Goal: Task Accomplishment & Management: Use online tool/utility

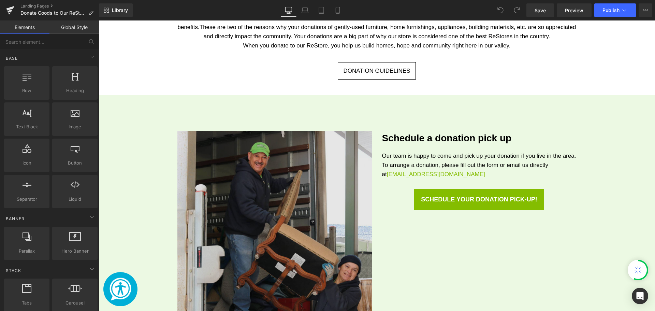
scroll to position [444, 0]
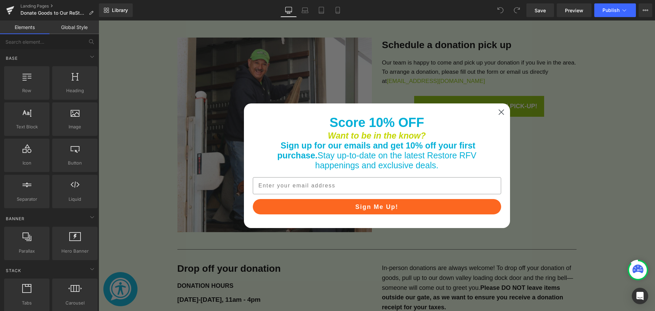
click at [497, 115] on circle "Close dialog" at bounding box center [501, 111] width 11 height 11
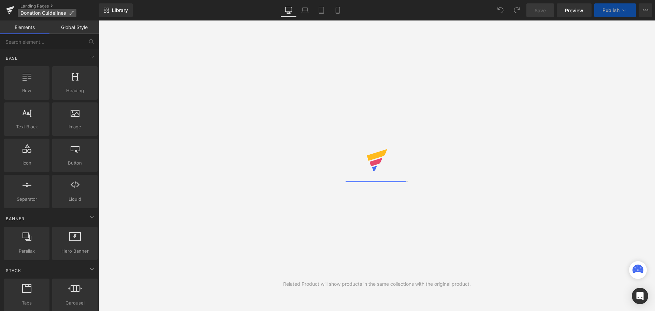
click at [69, 13] on icon at bounding box center [71, 13] width 5 height 5
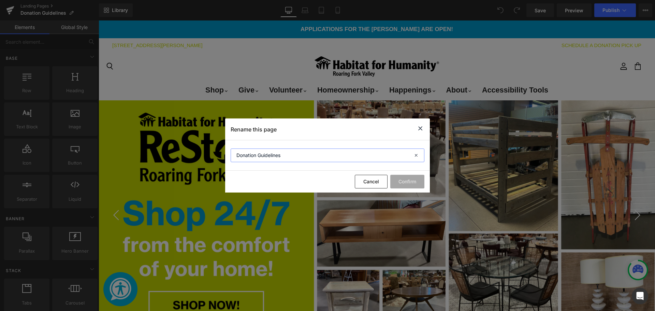
drag, startPoint x: 294, startPoint y: 152, endPoint x: 258, endPoint y: 152, distance: 36.5
click at [258, 152] on input "Donation Guidelines" at bounding box center [328, 155] width 194 height 14
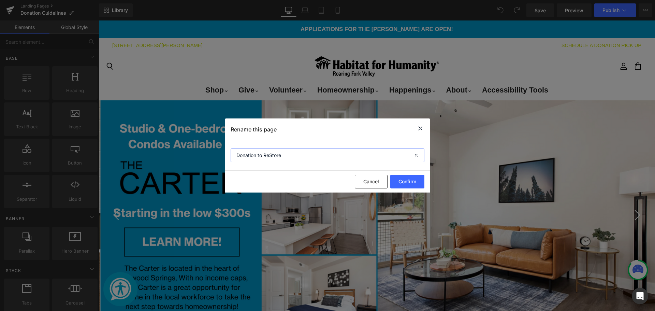
type input "Donation to ReStore"
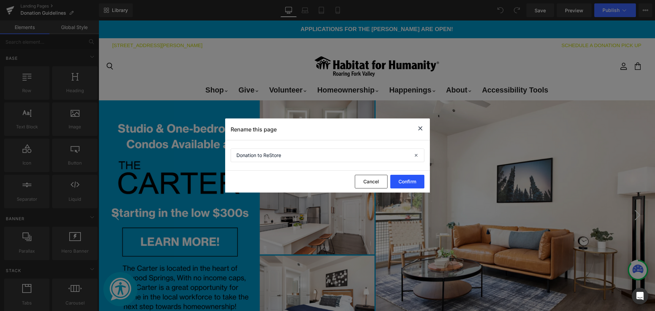
click at [411, 181] on button "Confirm" at bounding box center [407, 182] width 34 height 14
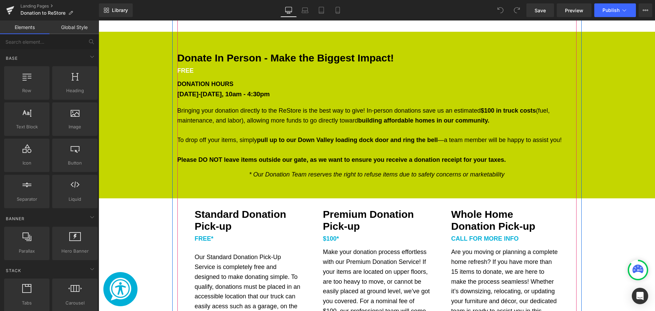
scroll to position [785, 0]
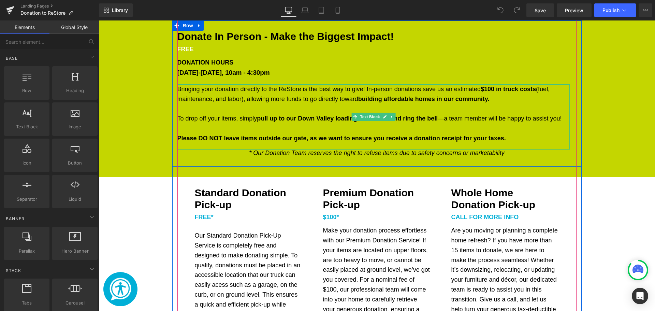
drag, startPoint x: 418, startPoint y: 146, endPoint x: 423, endPoint y: 153, distance: 8.3
click at [418, 146] on div "Bringing your donation directly to the ReStore is the best way to give! In-pers…" at bounding box center [373, 116] width 393 height 65
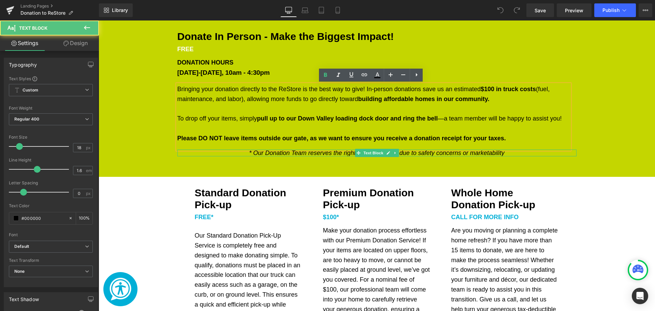
click at [423, 153] on icon "* Our Donation Team reserves the right to refuse items due to safety concerns o…" at bounding box center [377, 153] width 256 height 7
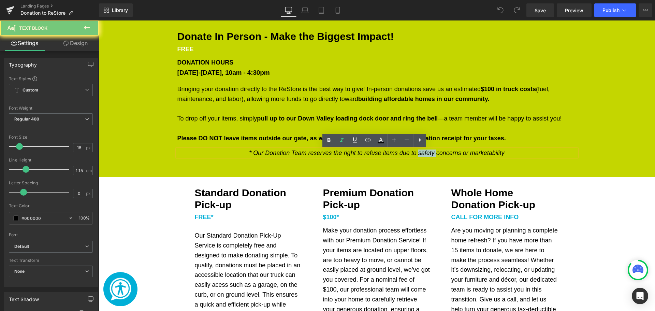
click at [423, 153] on icon "* Our Donation Team reserves the right to refuse items due to safety concerns o…" at bounding box center [377, 153] width 256 height 7
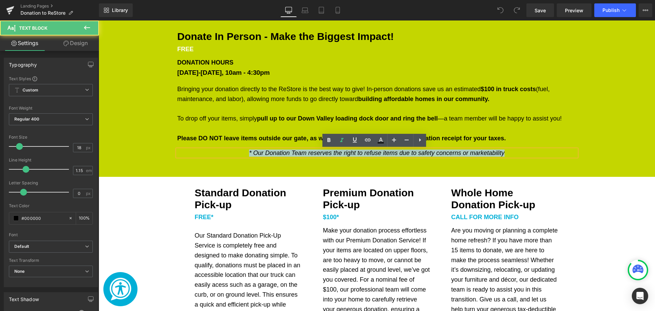
click at [423, 153] on icon "* Our Donation Team reserves the right to refuse items due to safety concerns o…" at bounding box center [377, 153] width 256 height 7
click at [297, 154] on icon "* Our Donation Team reserves the right to refuse items due to safety concerns o…" at bounding box center [377, 153] width 256 height 7
click at [255, 153] on icon "* Our Donation Team reserves the right to refuse items due to safety concerns o…" at bounding box center [377, 153] width 256 height 7
drag, startPoint x: 252, startPoint y: 152, endPoint x: 513, endPoint y: 148, distance: 261.5
click at [513, 150] on div "* Our Donation Team reserves the right to refuse items due to safety concerns o…" at bounding box center [376, 153] width 399 height 7
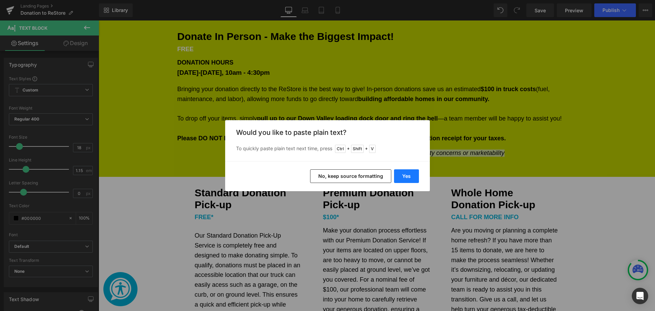
click at [405, 173] on button "Yes" at bounding box center [406, 176] width 25 height 14
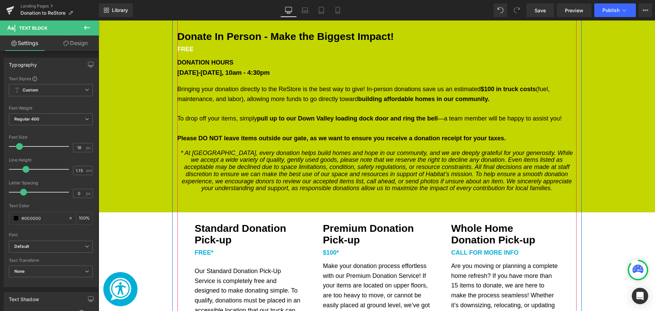
click at [160, 172] on div "Donate In Person - Make the Biggest Impact! Heading FREE Text Block DONATION HO…" at bounding box center [377, 111] width 557 height 182
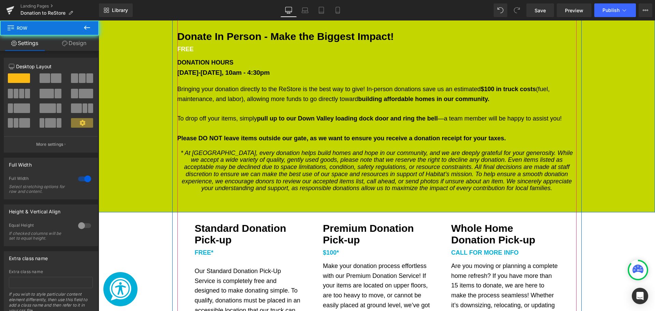
click at [144, 172] on div "Donate In Person - Make the Biggest Impact! Heading FREE Text Block DONATION HO…" at bounding box center [377, 111] width 557 height 182
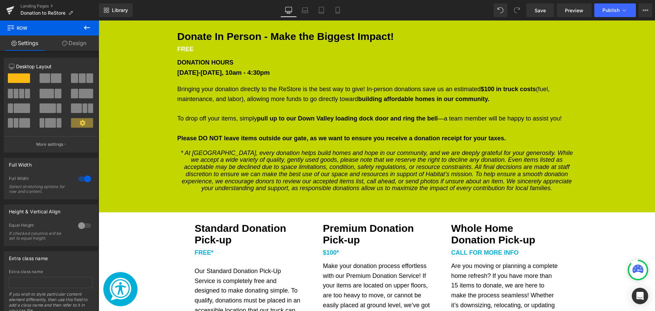
click at [129, 223] on div "Image Row Do Good By Donating Your Unwanted Goods Heading In addition to giving…" at bounding box center [377, 113] width 557 height 1137
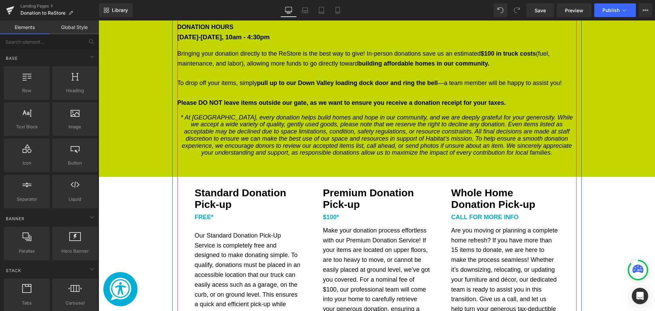
scroll to position [819, 0]
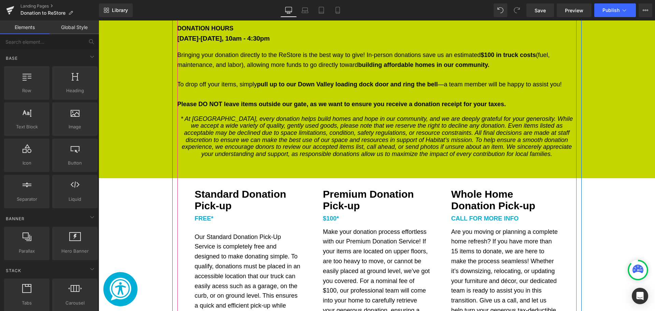
drag, startPoint x: 453, startPoint y: 150, endPoint x: 488, endPoint y: 149, distance: 34.5
click at [453, 150] on icon "* At Habitat ReStore, every donation helps build homes and hope in our communit…" at bounding box center [377, 136] width 393 height 42
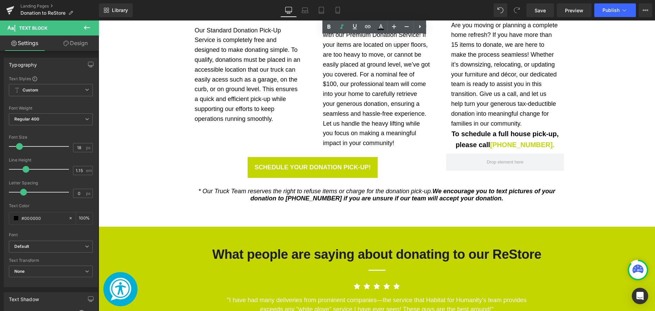
scroll to position [1161, 0]
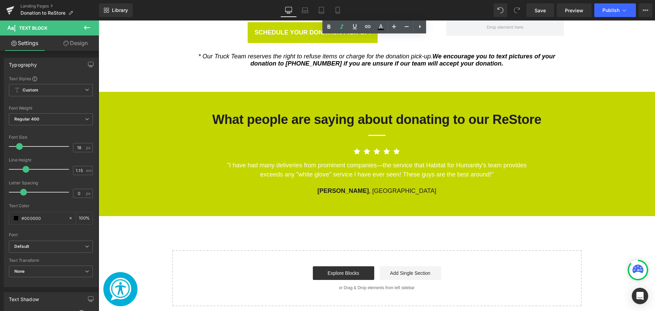
click at [270, 61] on icon "We encourage you to text pictures of your donation to [PHONE_NUMBER] if you are…" at bounding box center [403, 60] width 305 height 14
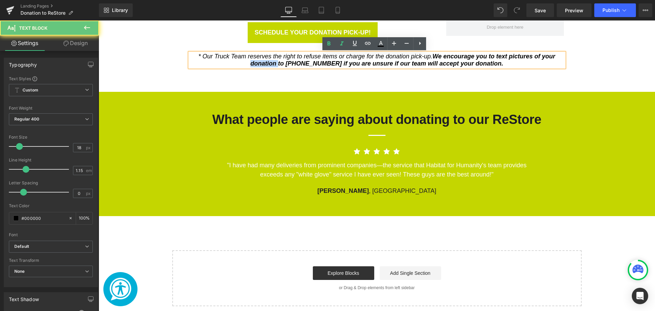
click at [270, 61] on icon "We encourage you to text pictures of your donation to [PHONE_NUMBER] if you are…" at bounding box center [403, 60] width 305 height 14
click at [418, 60] on icon "We encourage you to text pictures of your donation to [PHONE_NUMBER] if you are…" at bounding box center [403, 60] width 305 height 14
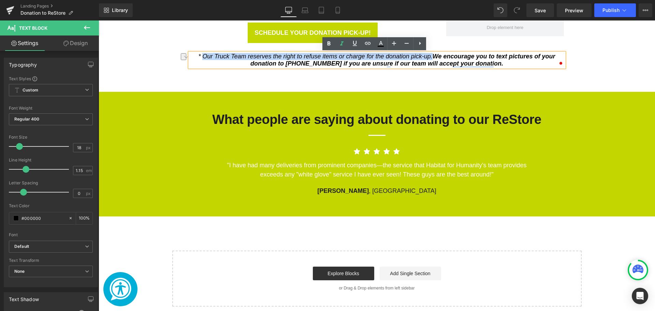
drag, startPoint x: 430, startPoint y: 56, endPoint x: 200, endPoint y: 58, distance: 229.4
click at [200, 58] on icon "* Our Truck Team reserves the right to refuse items or charge for the donation …" at bounding box center [376, 60] width 357 height 14
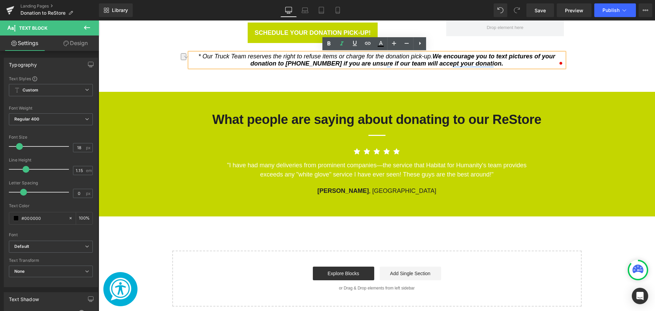
click at [287, 63] on icon "We encourage you to text pictures of your donation to [PHONE_NUMBER] if you are…" at bounding box center [403, 60] width 305 height 14
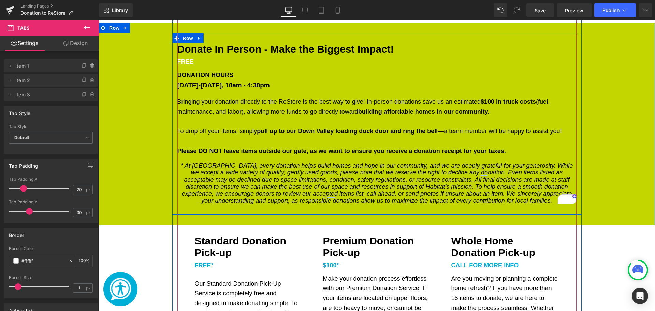
scroll to position [785, 0]
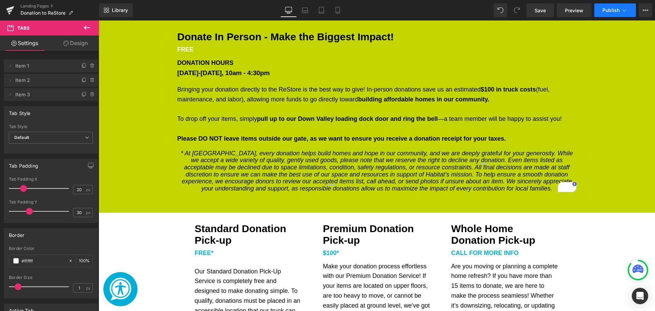
click at [624, 8] on icon at bounding box center [624, 10] width 7 height 7
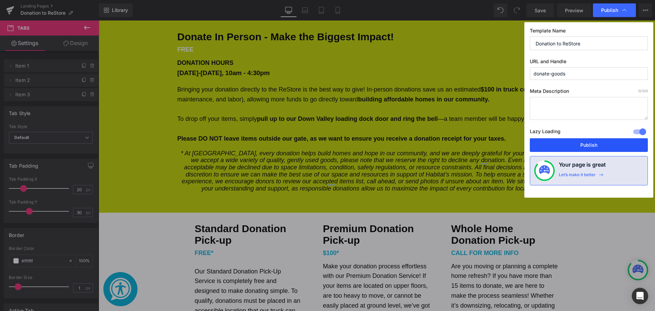
click at [582, 151] on button "Publish" at bounding box center [589, 145] width 118 height 14
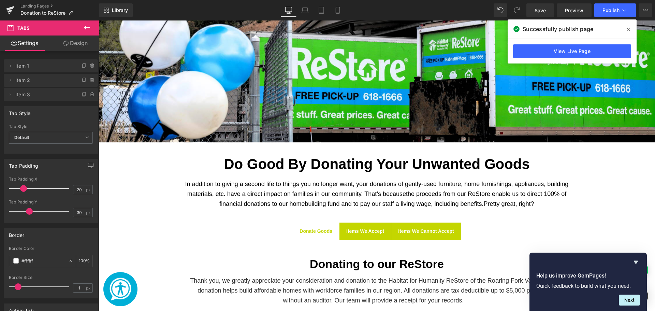
scroll to position [409, 0]
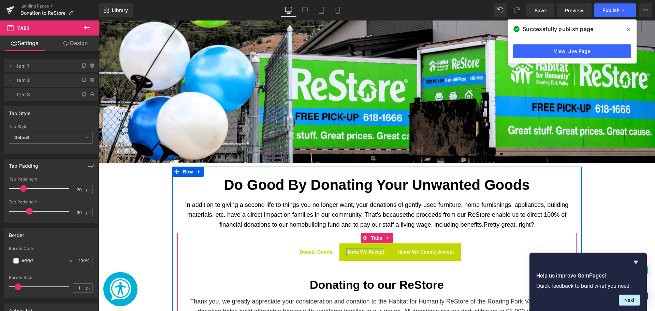
click at [353, 252] on b "Items We Accept" at bounding box center [365, 251] width 38 height 5
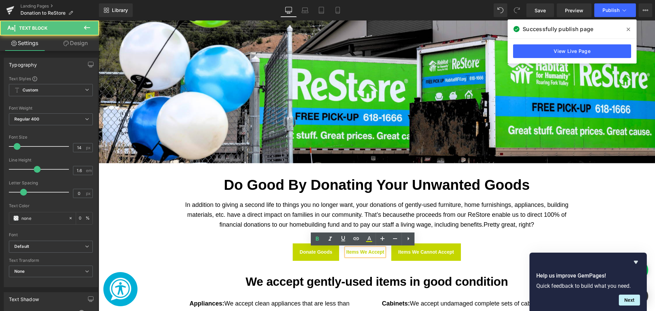
click at [353, 246] on span "Items We Accept Text Block" at bounding box center [366, 251] width 52 height 17
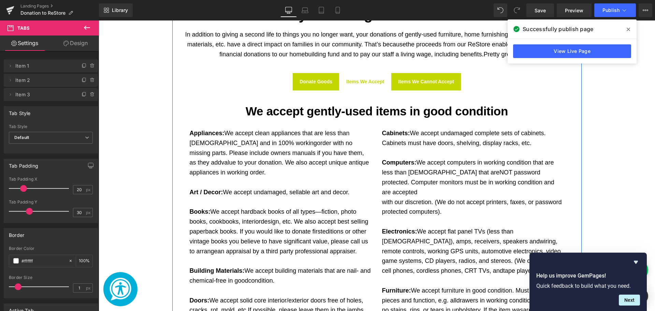
scroll to position [580, 0]
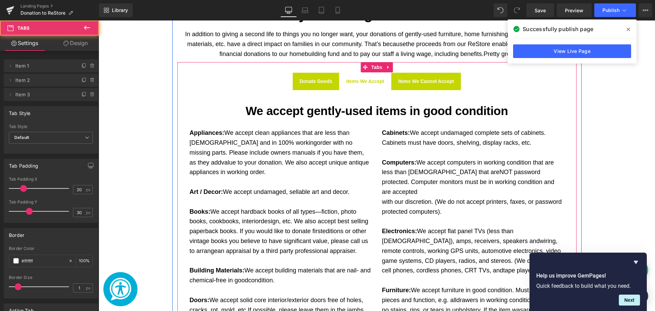
click at [325, 76] on span "Donate Goods Text Block" at bounding box center [316, 81] width 46 height 17
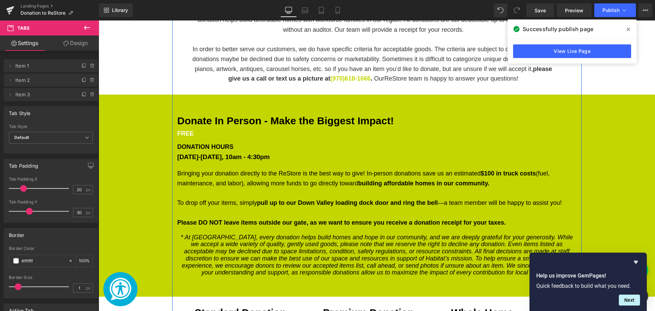
scroll to position [785, 0]
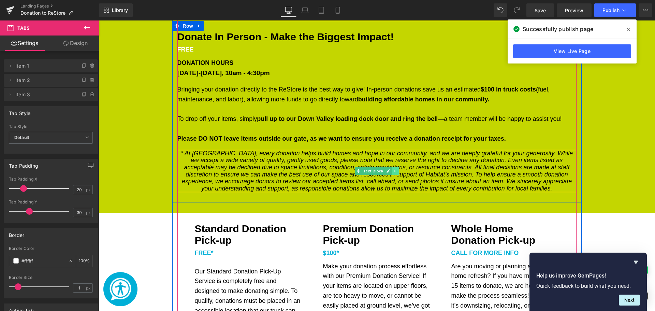
click at [394, 172] on icon "Main content" at bounding box center [396, 171] width 4 height 4
click at [388, 171] on link "Main content" at bounding box center [391, 171] width 7 height 8
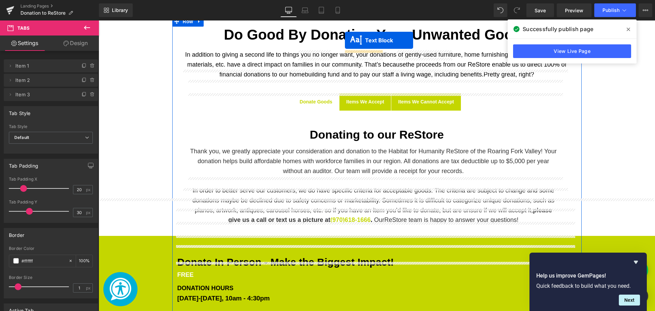
scroll to position [512, 0]
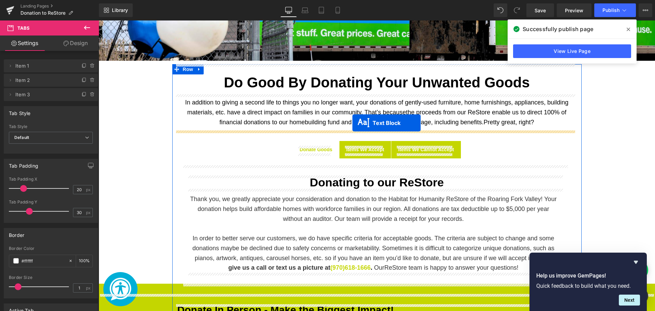
drag, startPoint x: 354, startPoint y: 214, endPoint x: 353, endPoint y: 123, distance: 91.5
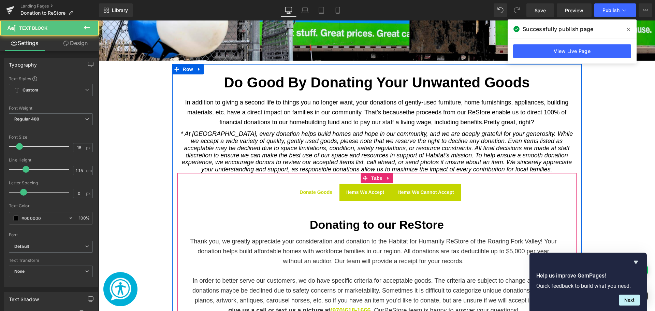
click at [360, 194] on b "Items We Accept" at bounding box center [365, 191] width 38 height 5
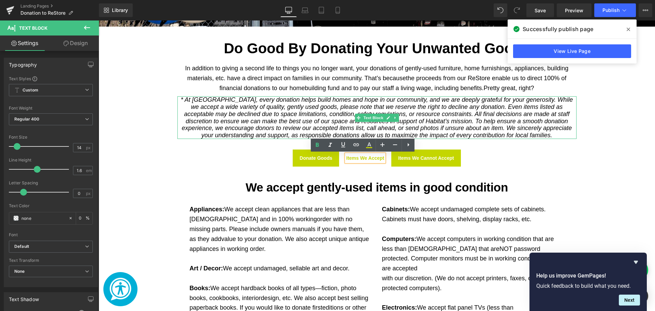
scroll to position [520, 0]
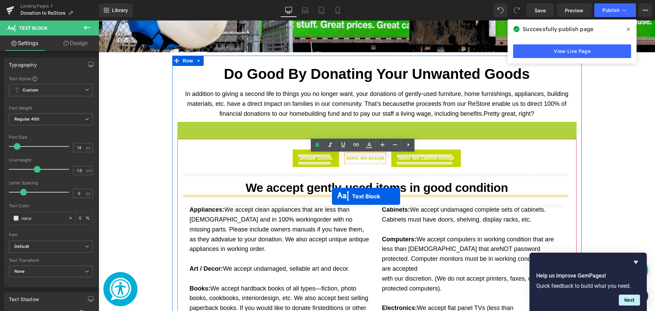
drag, startPoint x: 355, startPoint y: 120, endPoint x: 334, endPoint y: 194, distance: 76.4
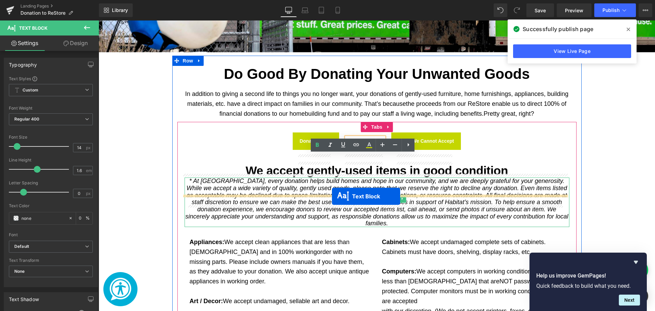
scroll to position [503, 0]
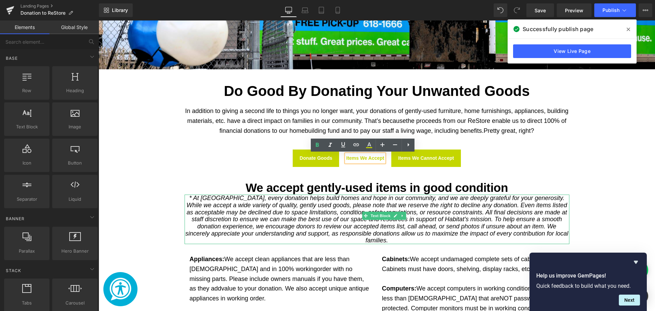
click at [228, 123] on span "f gently-used furniture, home furnishings, appliances, building materials, etc.…" at bounding box center [378, 116] width 382 height 17
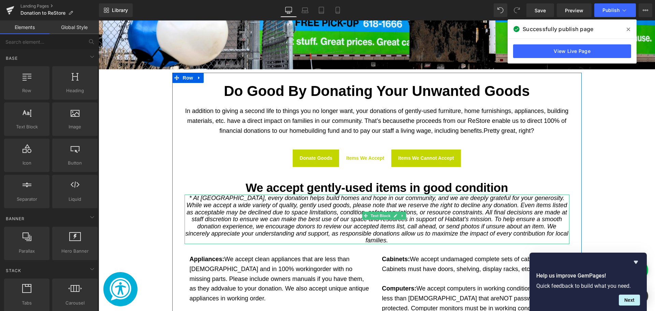
click at [192, 199] on icon "* At Habitat ReStore, every donation helps build homes and hope in our communit…" at bounding box center [376, 219] width 383 height 49
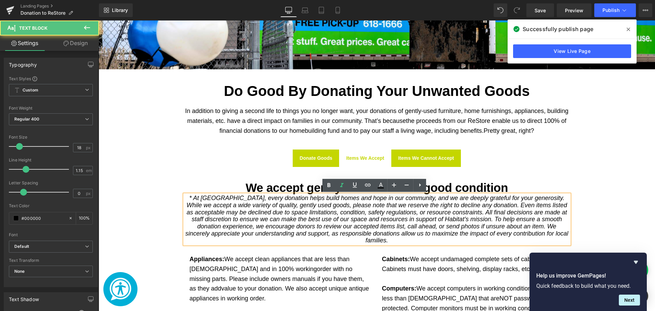
click at [192, 199] on icon "* At Habitat ReStore, every donation helps build homes and hope in our communit…" at bounding box center [376, 219] width 383 height 49
click at [187, 198] on icon "* At Habitat ReStore, every donation helps build homes and hope in our communit…" at bounding box center [376, 219] width 383 height 49
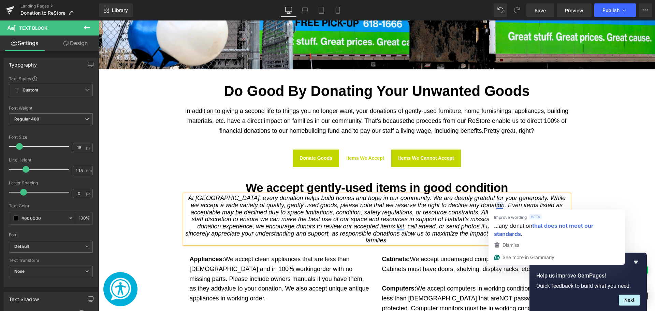
click at [412, 230] on icon "At Habitat ReStore, every donation helps build homes and hope in our community.…" at bounding box center [376, 219] width 383 height 49
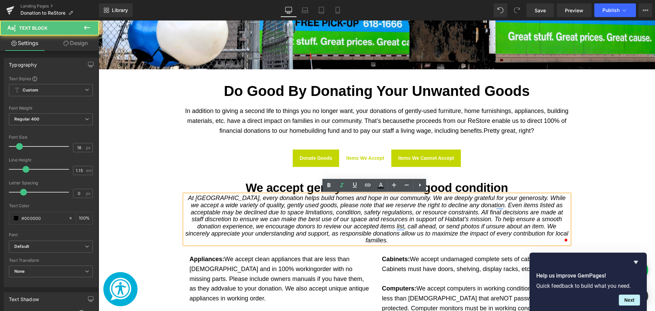
click at [453, 240] on p "At Habitat ReStore, every donation helps build homes and hope in our community.…" at bounding box center [377, 219] width 385 height 49
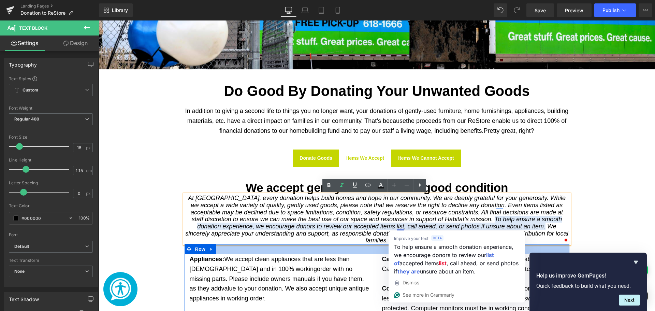
click at [381, 245] on div "Main content" at bounding box center [377, 249] width 385 height 10
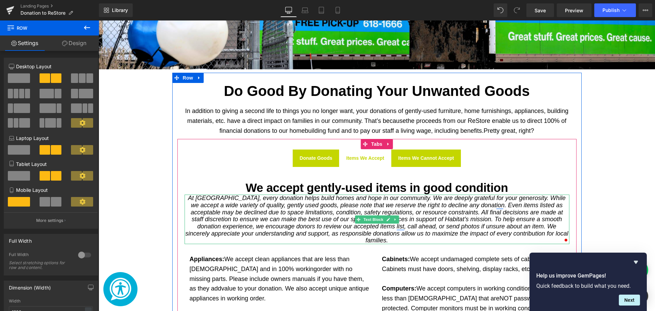
click at [380, 237] on icon "At Habitat ReStore, every donation helps build homes and hope in our community.…" at bounding box center [376, 219] width 383 height 49
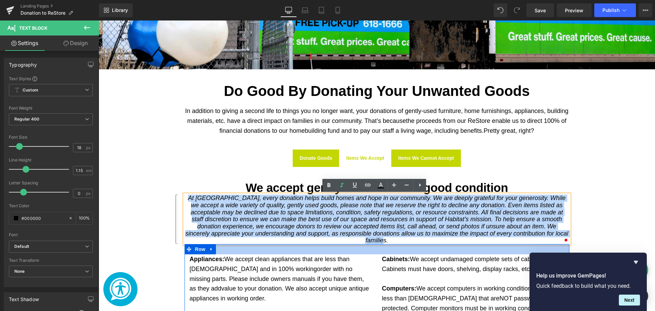
drag, startPoint x: 188, startPoint y: 199, endPoint x: 410, endPoint y: 244, distance: 226.5
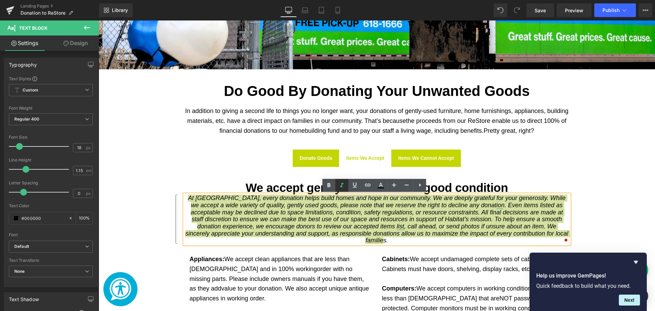
click at [346, 181] on link at bounding box center [342, 185] width 13 height 13
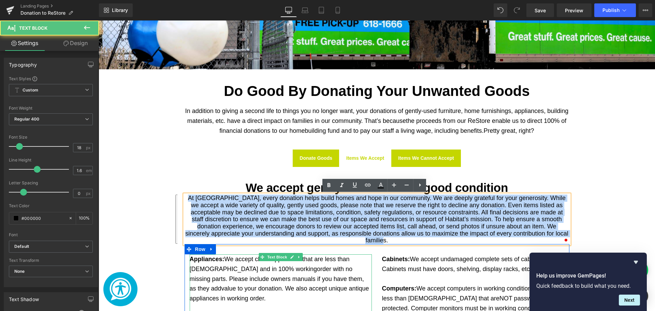
click at [318, 268] on span "order with no missing parts. Please include owners manuals if you have them, as…" at bounding box center [277, 279] width 174 height 27
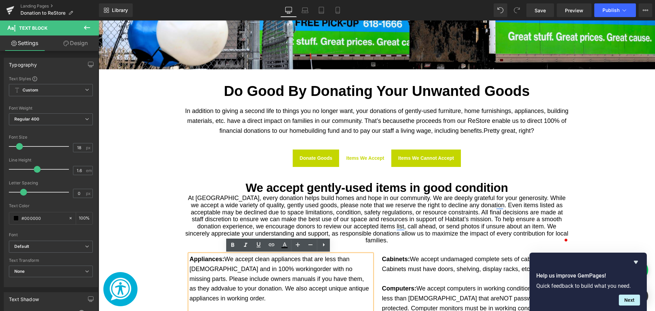
click at [310, 266] on span "order with no missing parts. Please include owners manuals if you have them, as…" at bounding box center [277, 279] width 174 height 27
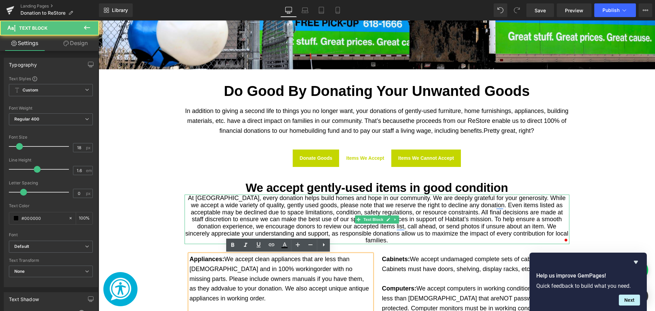
click at [330, 218] on p "At Habitat ReStore, every donation helps build homes and hope in our community.…" at bounding box center [377, 219] width 385 height 49
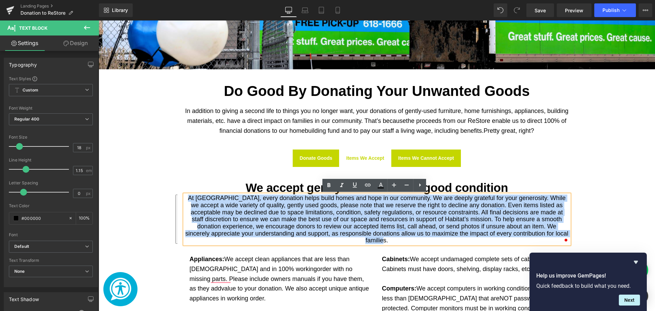
drag, startPoint x: 409, startPoint y: 242, endPoint x: 179, endPoint y: 197, distance: 234.7
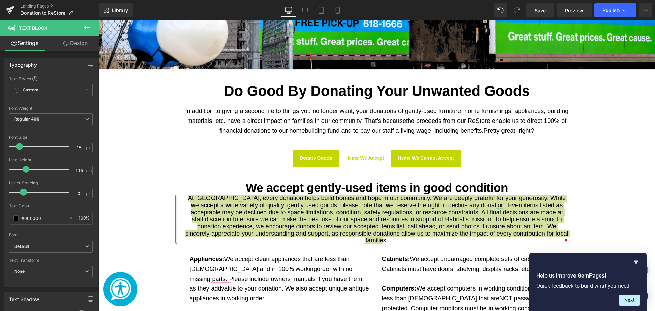
click at [64, 40] on link "Design" at bounding box center [75, 42] width 49 height 15
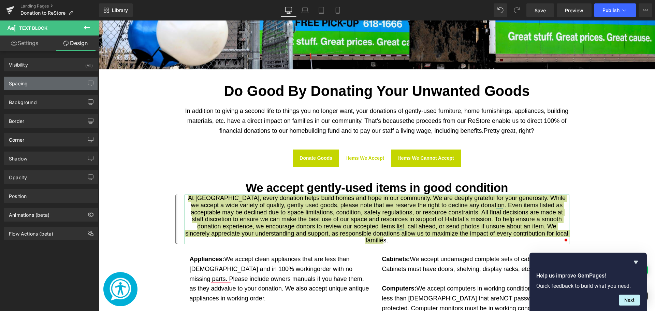
click at [61, 83] on div "Spacing" at bounding box center [51, 83] width 94 height 13
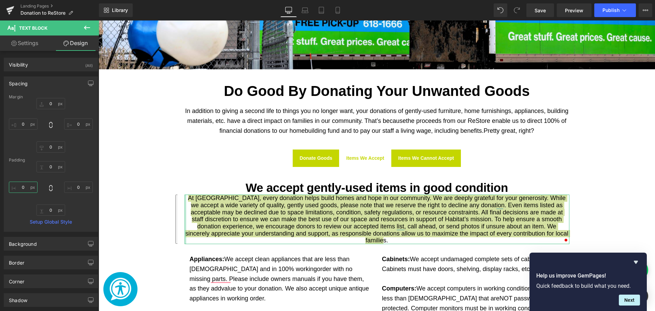
click at [21, 187] on input "0" at bounding box center [23, 187] width 29 height 11
type input "10"
click at [77, 185] on input "0" at bounding box center [78, 187] width 29 height 11
type input "1"
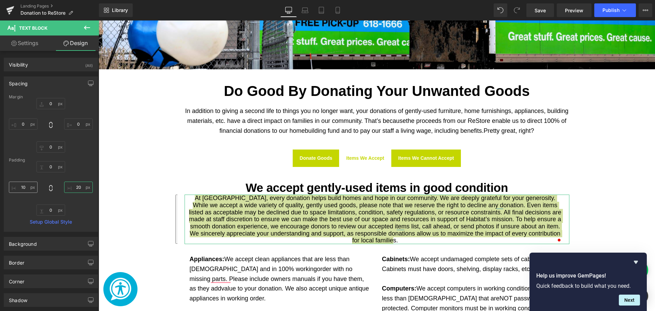
type input "20"
click at [17, 187] on input "10" at bounding box center [23, 187] width 29 height 11
type input "20"
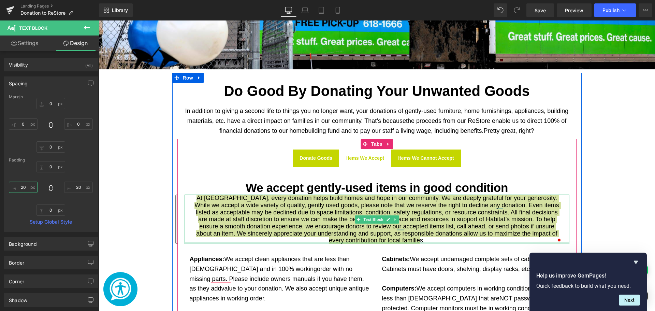
click at [359, 242] on div "Main content" at bounding box center [377, 243] width 385 height 2
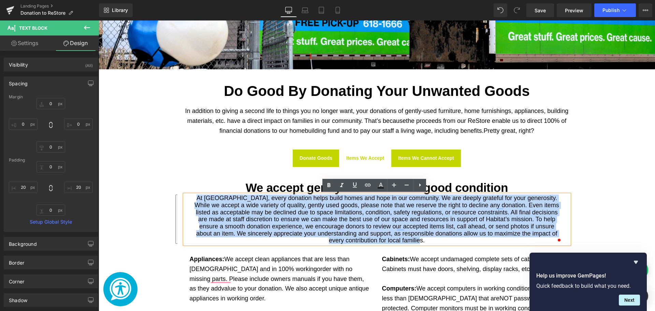
click at [359, 239] on p "At Habitat ReStore, every donation helps build homes and hope in our community.…" at bounding box center [376, 219] width 371 height 49
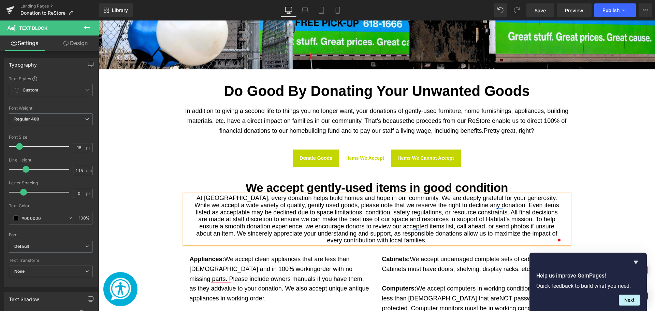
click at [433, 224] on p "At Habitat ReStore, every donation helps build homes and hope in our community.…" at bounding box center [376, 219] width 371 height 49
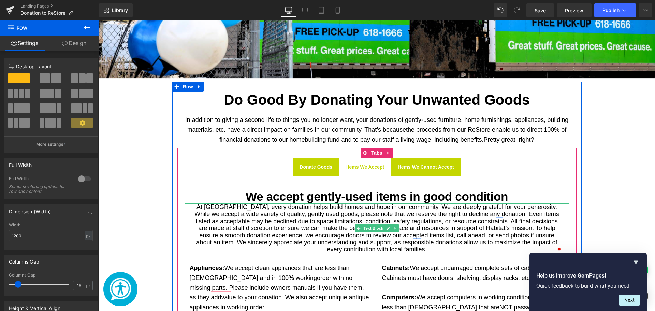
scroll to position [435, 0]
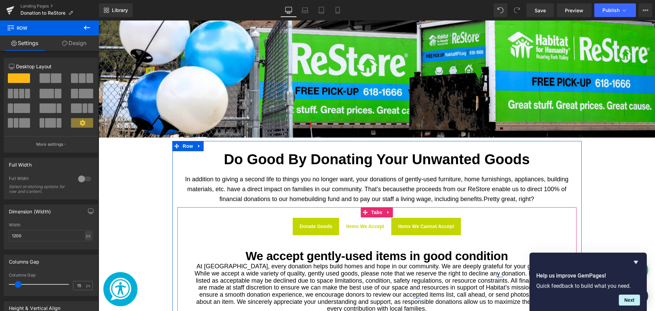
click at [99, 20] on div "Main content" at bounding box center [99, 20] width 0 height 0
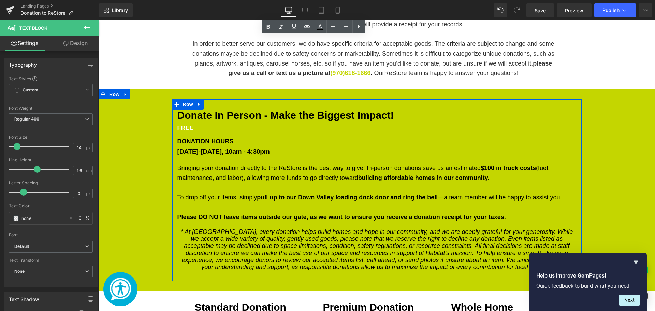
scroll to position [708, 0]
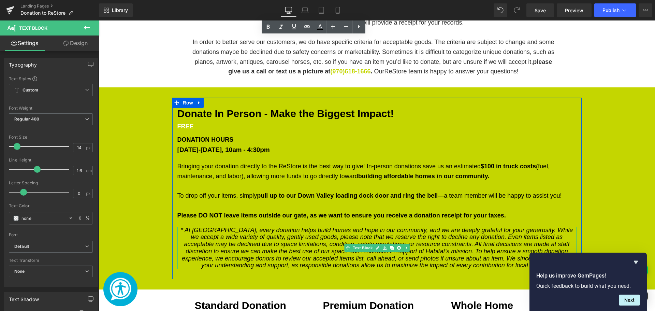
click at [342, 258] on icon "* At Habitat ReStore, every donation helps build homes and hope in our communit…" at bounding box center [377, 248] width 393 height 42
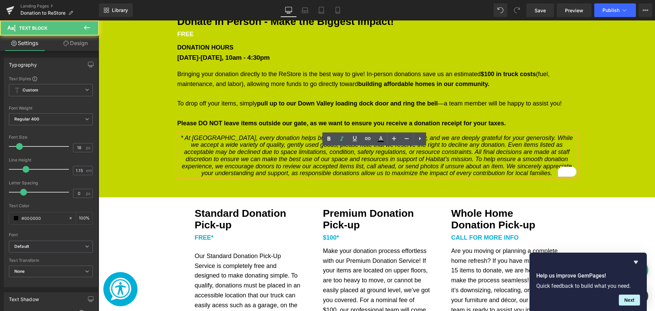
scroll to position [810, 0]
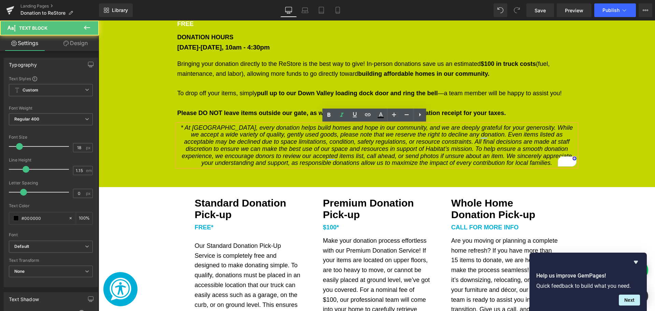
click at [500, 162] on icon "* At Habitat ReStore, every donation helps build homes and hope in our communit…" at bounding box center [377, 145] width 393 height 42
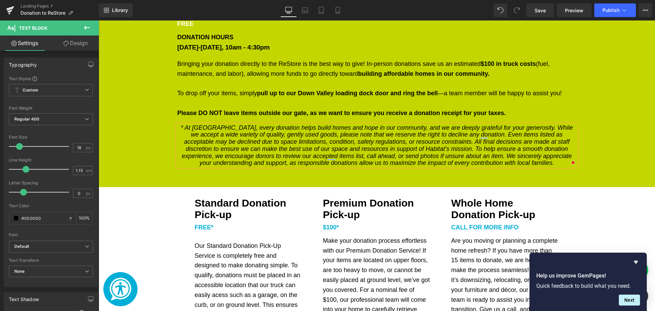
click at [594, 183] on div "Donate In Person - Make the Biggest Impact! Heading FREE Text Block DONATION HO…" at bounding box center [377, 86] width 557 height 202
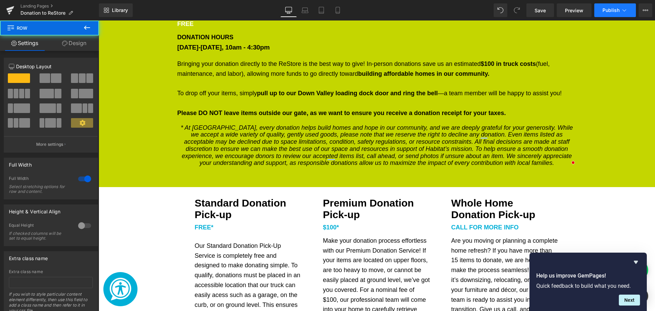
click at [620, 12] on span "Publish" at bounding box center [611, 10] width 17 height 5
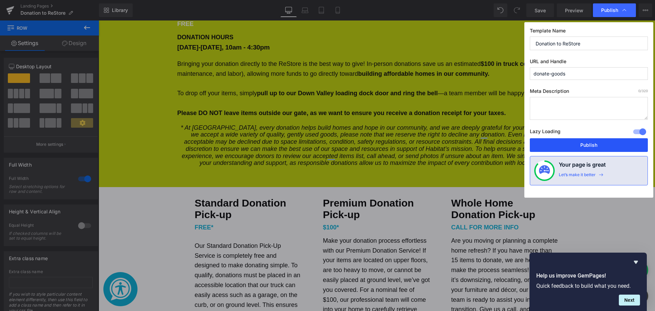
click at [563, 151] on button "Publish" at bounding box center [589, 145] width 118 height 14
